Goal: Navigation & Orientation: Find specific page/section

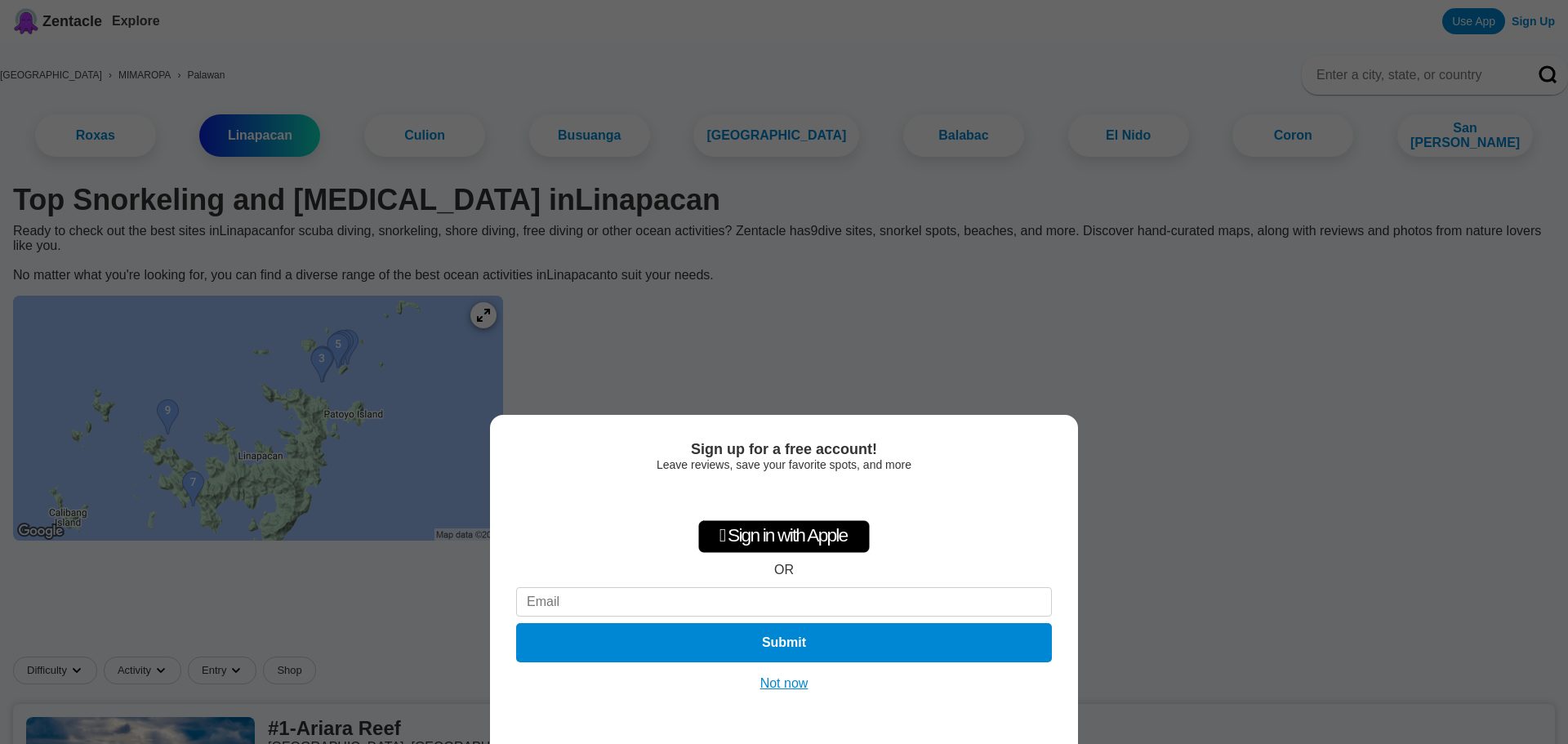
click at [784, 684] on button "Not now" at bounding box center [784, 683] width 58 height 17
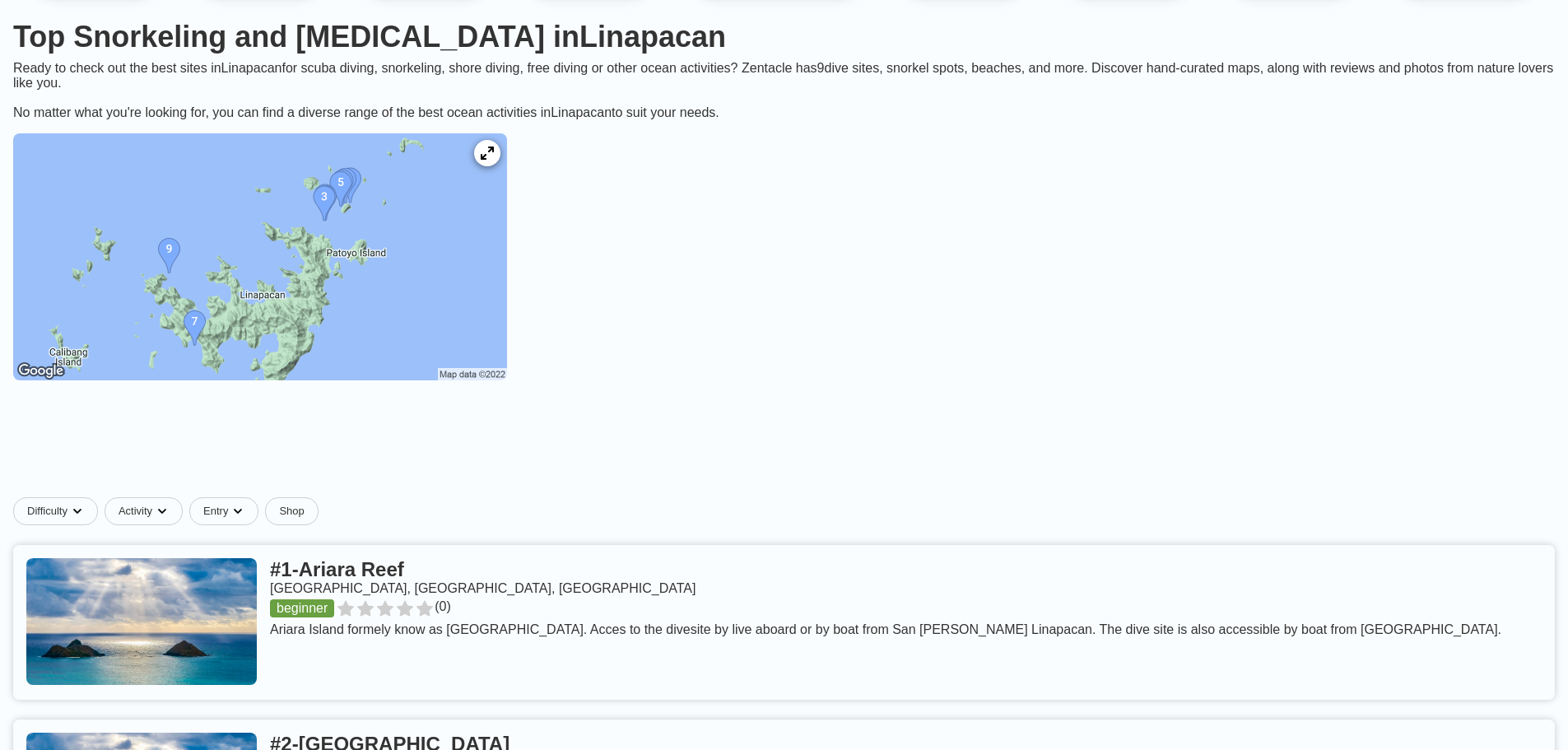
scroll to position [247, 0]
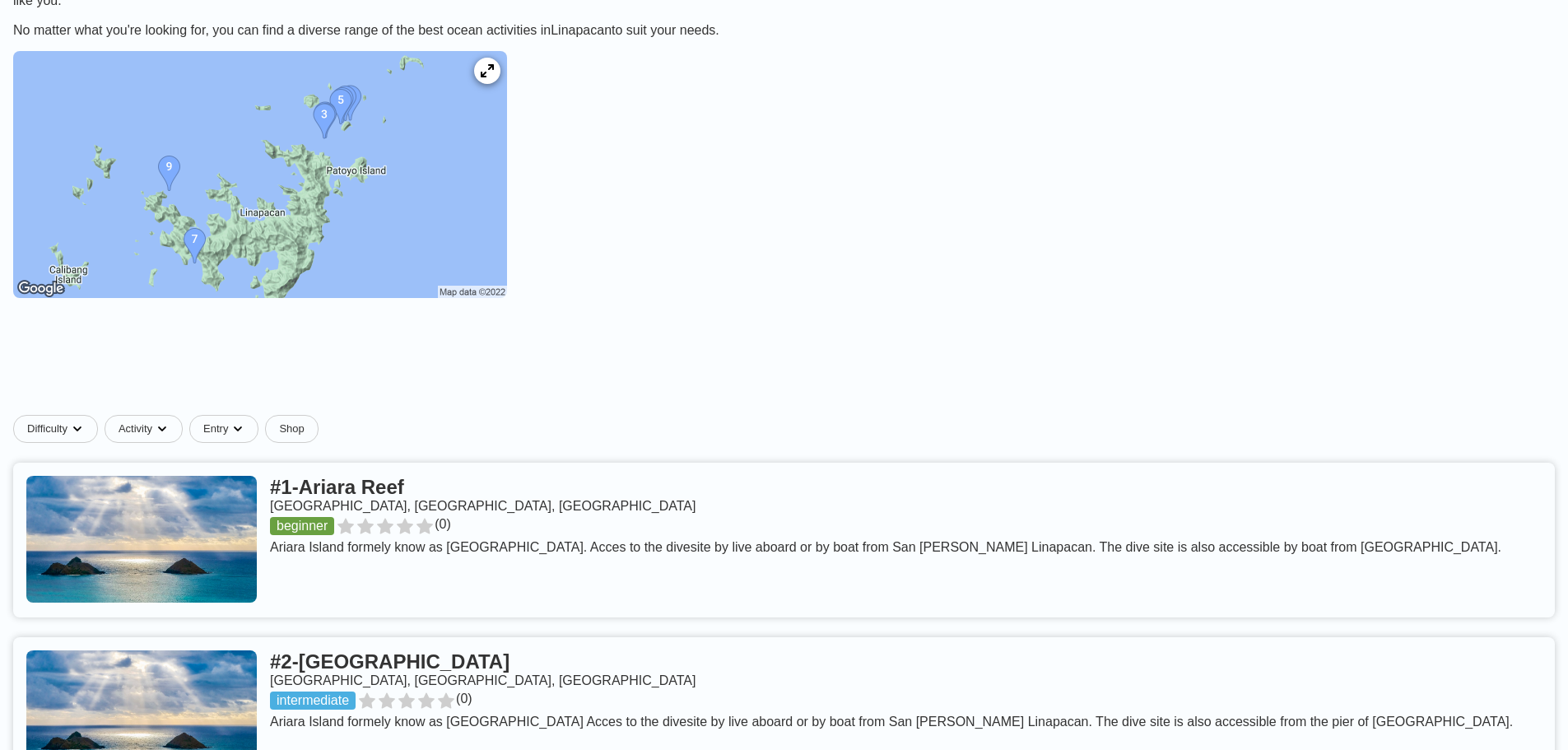
click at [366, 218] on img at bounding box center [260, 174] width 494 height 247
